Goal: Transaction & Acquisition: Subscribe to service/newsletter

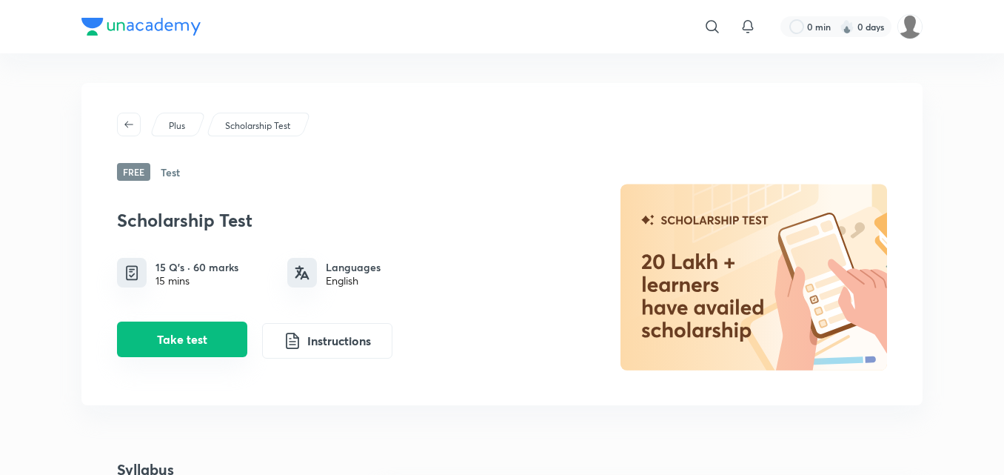
click at [204, 356] on button "Take test" at bounding box center [182, 339] width 130 height 36
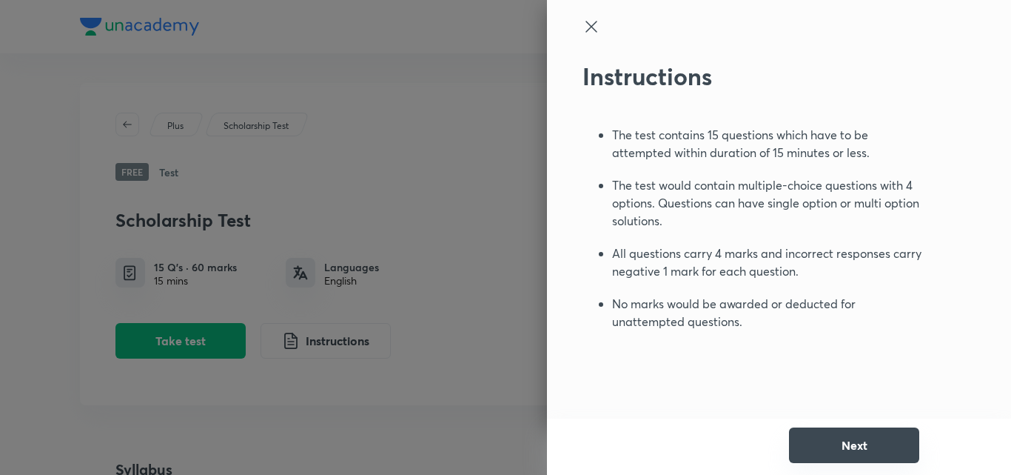
click at [829, 447] on button "Next" at bounding box center [854, 445] width 130 height 36
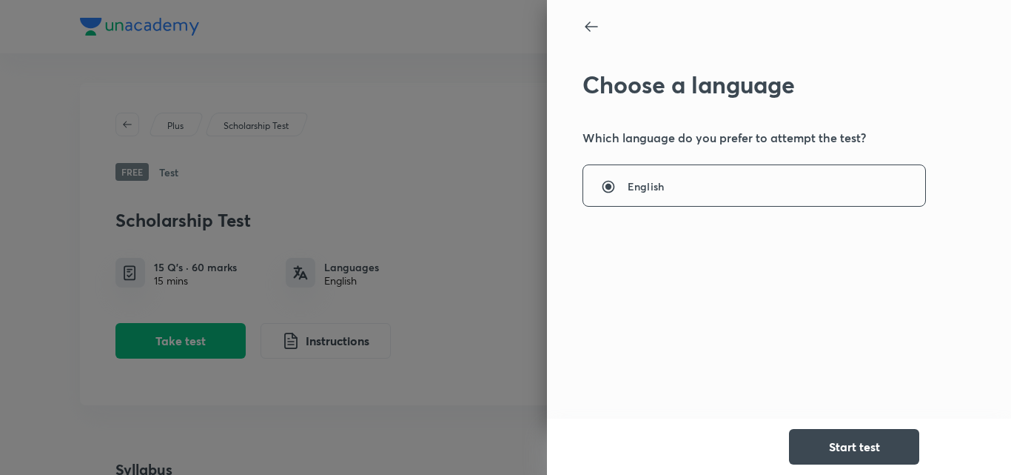
click at [829, 447] on button "Start test" at bounding box center [854, 447] width 130 height 36
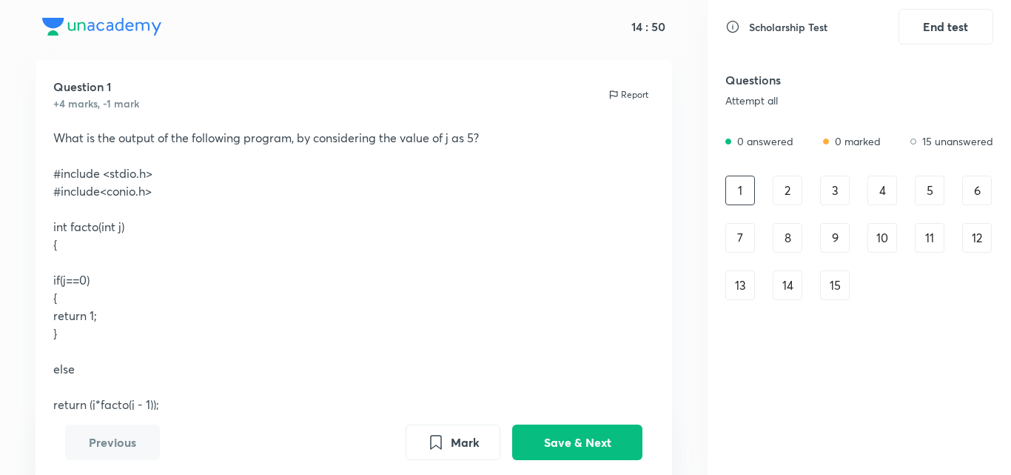
scroll to position [30, 0]
click at [693, 144] on div "Question 1 +4 marks, -1 mark Report What is the output of the following program…" at bounding box center [354, 454] width 708 height 791
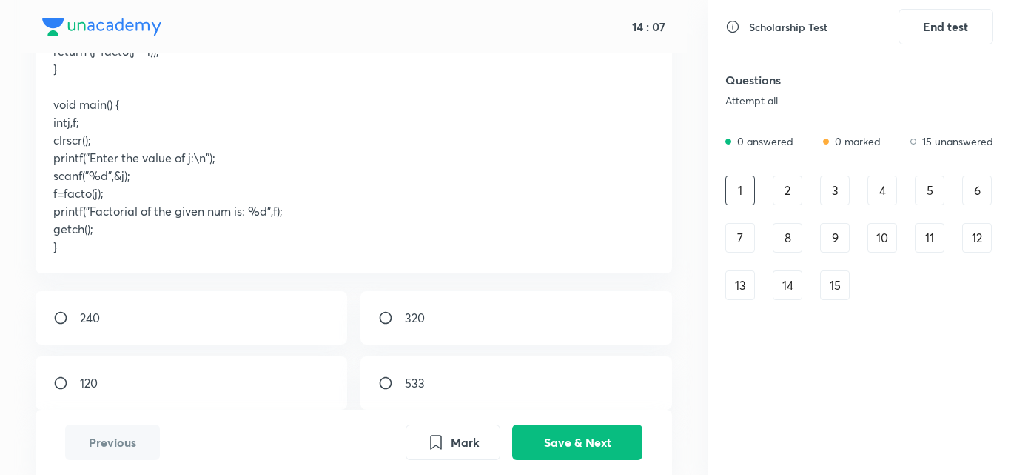
scroll to position [415, 0]
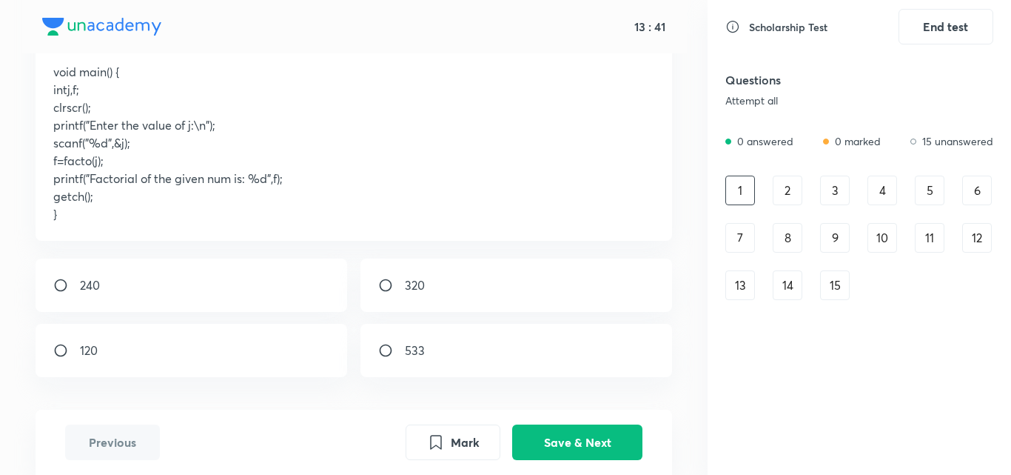
click at [141, 349] on div "120" at bounding box center [192, 349] width 312 height 53
radio input "true"
click at [569, 437] on button "Save & Next" at bounding box center [577, 441] width 130 height 36
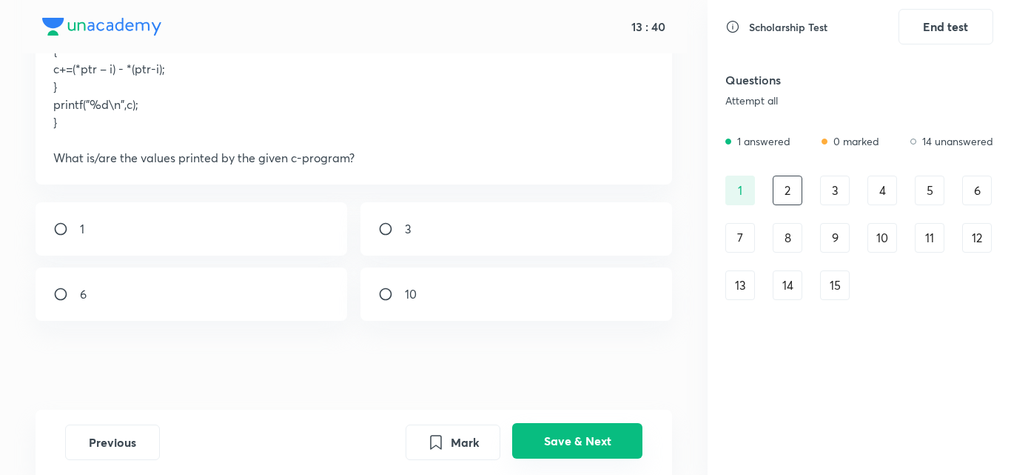
scroll to position [240, 0]
click at [625, 379] on div "Question 2 +4 marks, -1 mark Report Consider the given C-program: int main() { …" at bounding box center [354, 129] width 708 height 560
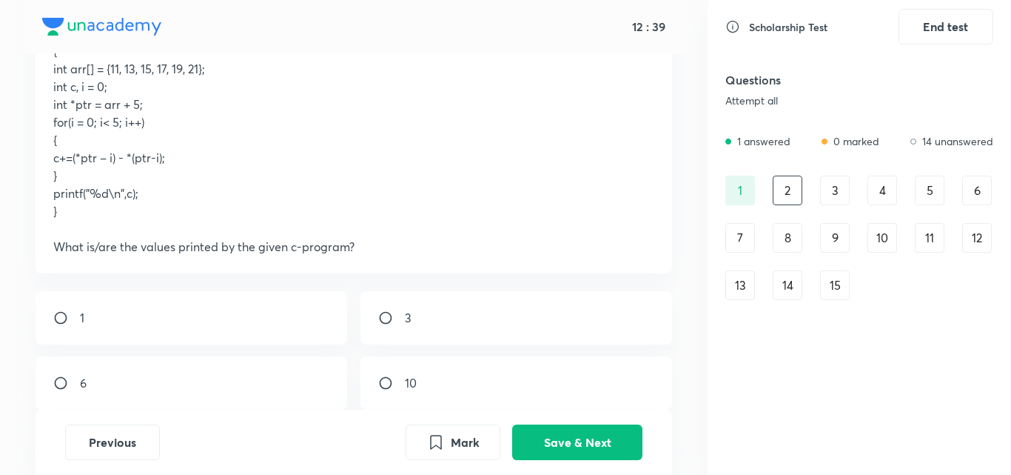
scroll to position [181, 0]
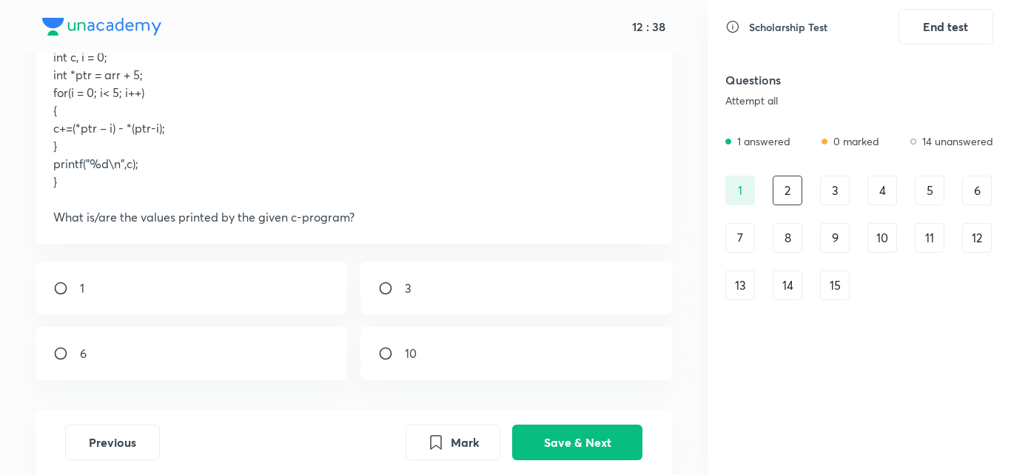
click at [628, 323] on div "1 3 6 10" at bounding box center [354, 320] width 637 height 118
click at [403, 361] on div "10" at bounding box center [517, 352] width 312 height 53
radio input "true"
click at [552, 428] on button "Save & Next" at bounding box center [577, 441] width 130 height 36
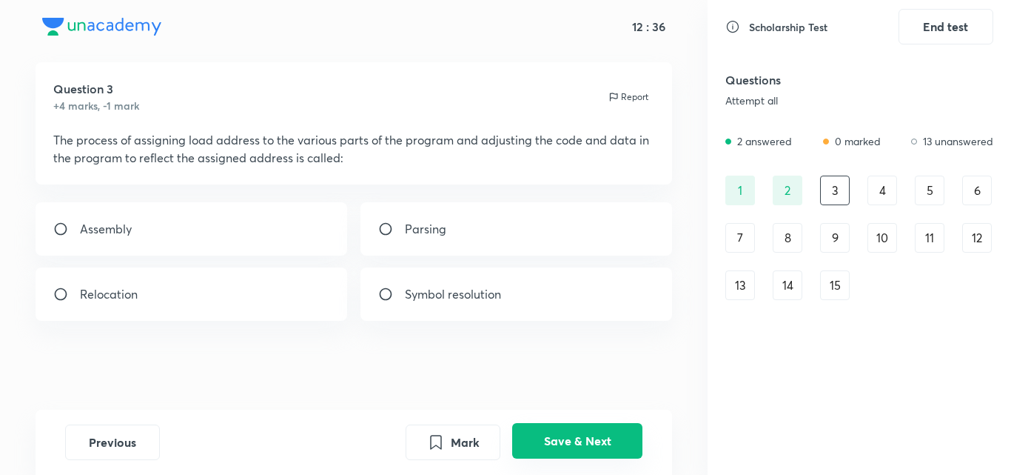
scroll to position [27, 0]
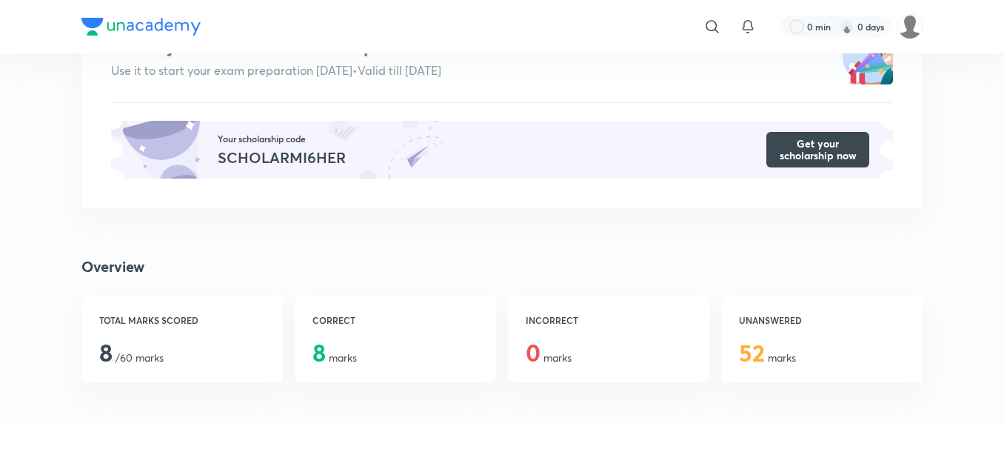
scroll to position [318, 0]
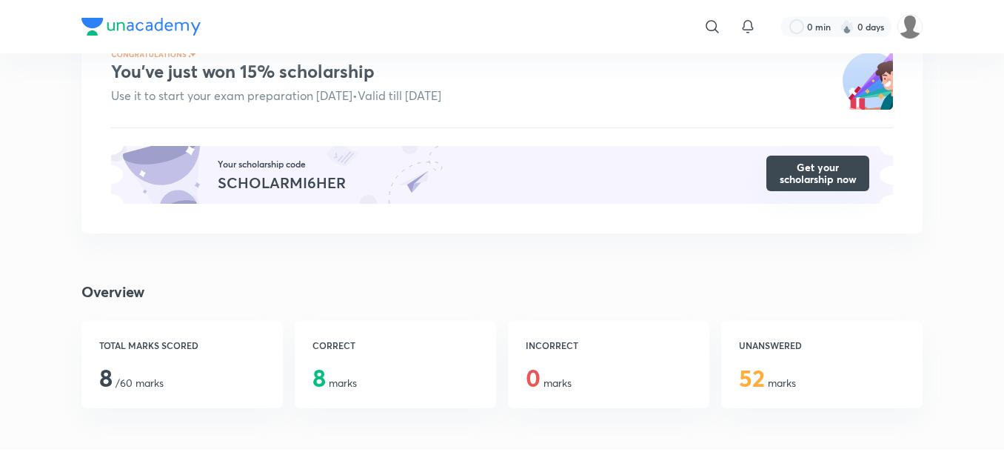
click at [864, 166] on button "Get your scholarship now" at bounding box center [817, 173] width 103 height 36
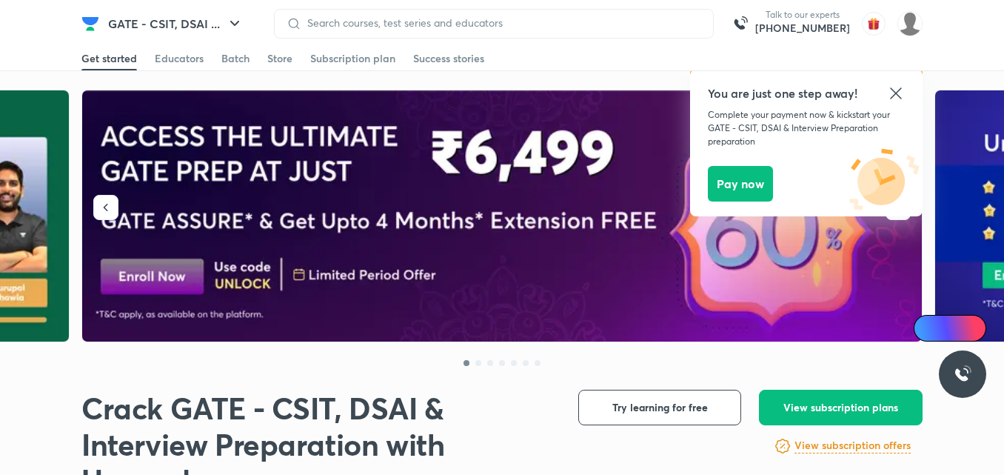
click at [922, 90] on div at bounding box center [502, 231] width 1004 height 282
click at [899, 95] on icon at bounding box center [896, 93] width 18 height 18
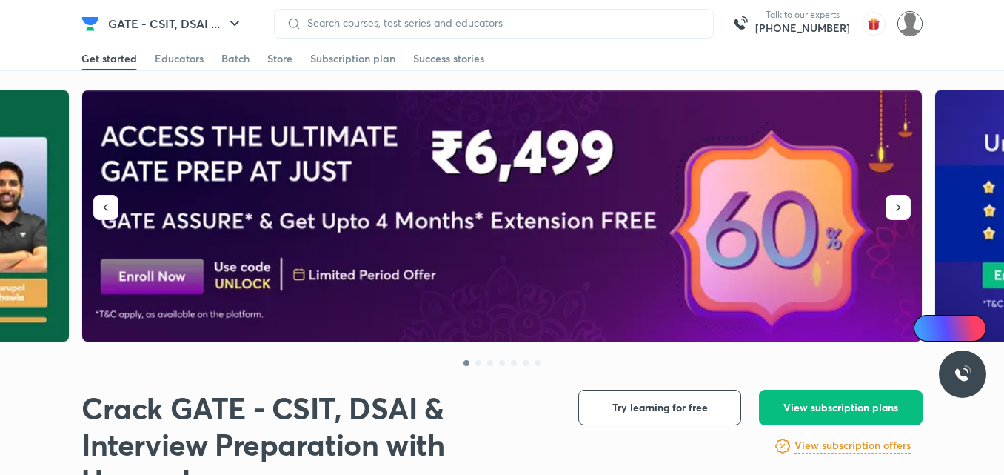
click at [905, 35] on img at bounding box center [909, 23] width 25 height 25
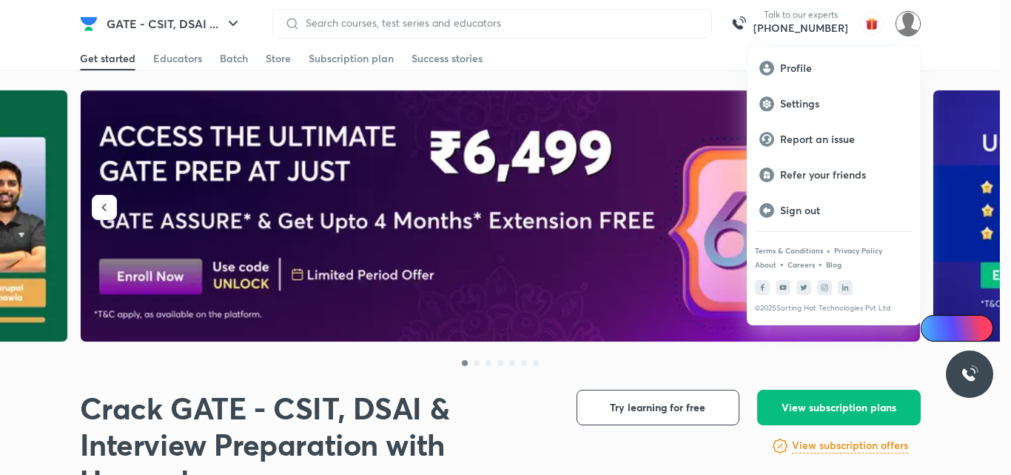
click at [936, 38] on div at bounding box center [505, 237] width 1011 height 475
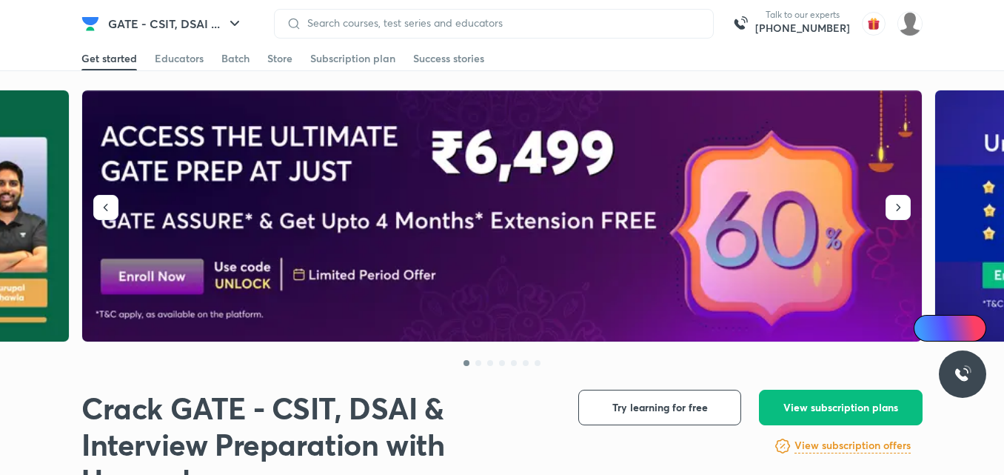
click at [831, 164] on img at bounding box center [502, 216] width 841 height 252
